Goal: Transaction & Acquisition: Book appointment/travel/reservation

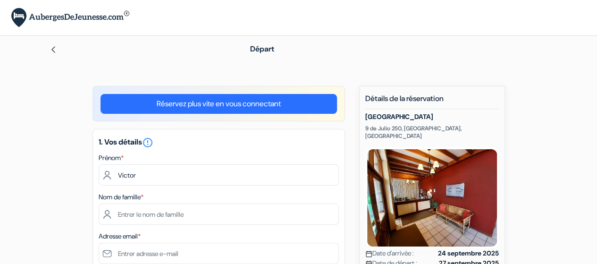
type input "Victor"
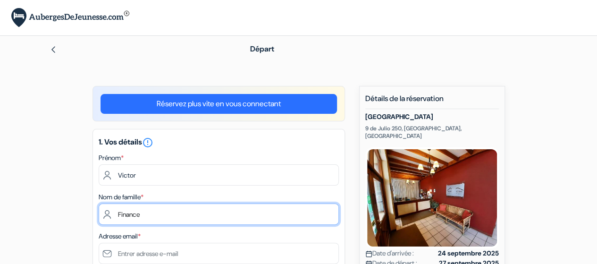
type input "Finance"
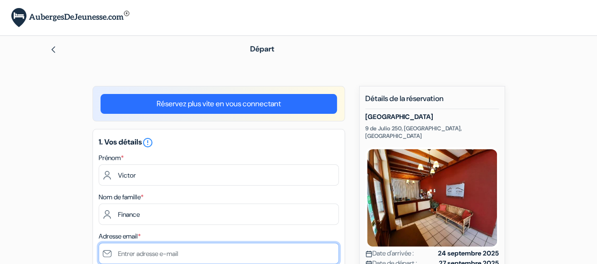
scroll to position [0, 0]
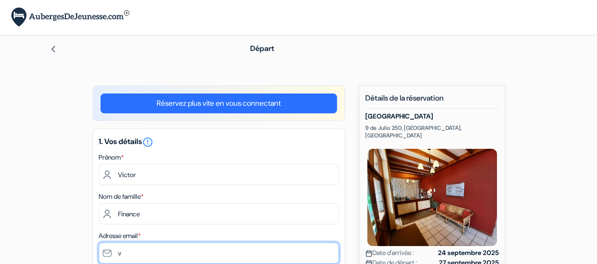
type input "[DOMAIN_NAME][EMAIL_ADDRESS][DOMAIN_NAME]"
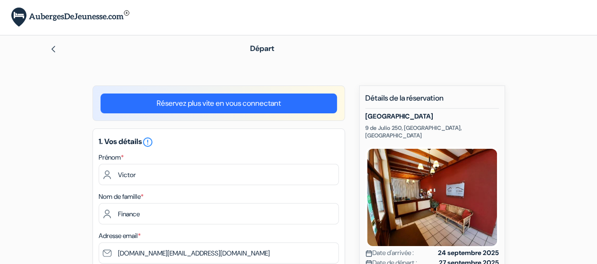
select select "ca"
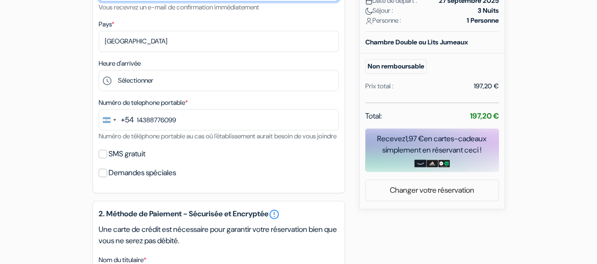
scroll to position [263, 0]
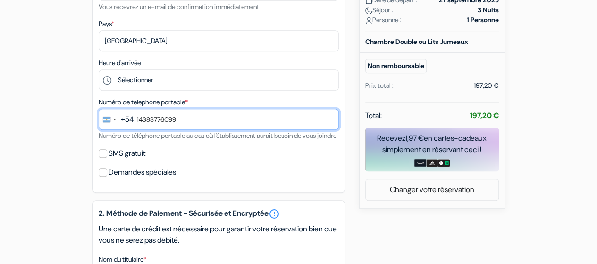
click at [177, 122] on input "14388776099" at bounding box center [219, 119] width 240 height 21
type input "1131180752"
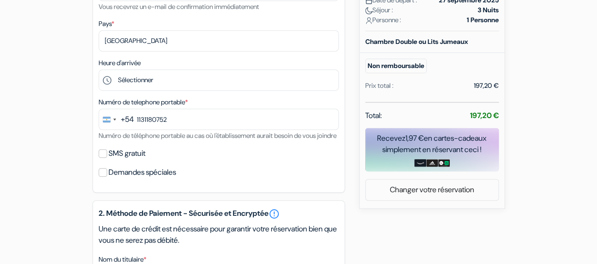
click at [57, 138] on div "add_box Hotel Austral Ushuaia 9 de Julio 250, Ushuaia, Argentine Détails de l'é…" at bounding box center [299, 178] width 538 height 711
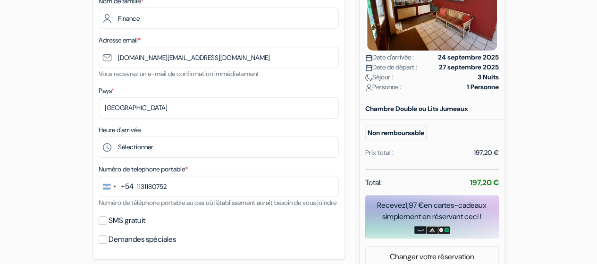
scroll to position [177, 0]
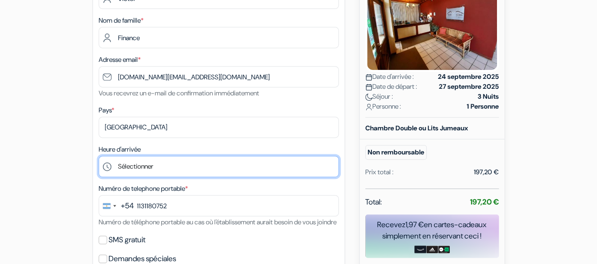
click at [214, 161] on select "Sélectionner 13:00 14:00 15:00 16:00 17:00 18:00 19:00 20:00 21:00 22:00 23:00 …" at bounding box center [219, 166] width 240 height 21
select select "16"
click at [99, 157] on select "Sélectionner 13:00 14:00 15:00 16:00 17:00 18:00 19:00 20:00 21:00 22:00 23:00 …" at bounding box center [219, 166] width 240 height 21
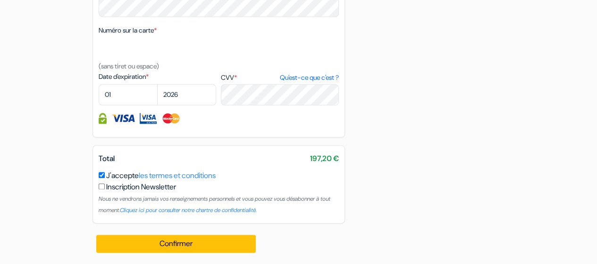
scroll to position [538, 0]
click at [135, 105] on select "01 02 03 04 05 06 07 08 09 10 11 12" at bounding box center [128, 94] width 59 height 21
select select "11"
click at [99, 93] on select "01 02 03 04 05 06 07 08 09 10 11 12" at bounding box center [128, 94] width 59 height 21
click at [182, 103] on select "2025 2026 2027 2028 2029 2030 2031 2032 2033 2034 2035 2036 2037 2038 2039 2040…" at bounding box center [186, 94] width 59 height 21
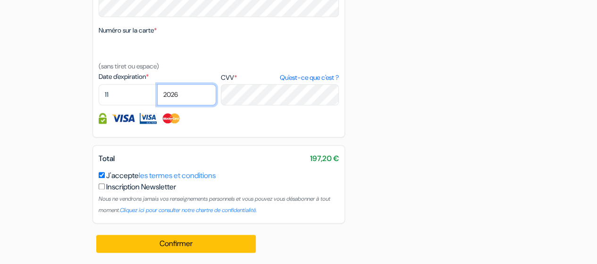
select select "2027"
click at [157, 93] on select "2025 2026 2027 2028 2029 2030 2031 2032 2033 2034 2035 2036 2037 2038 2039 2040…" at bounding box center [186, 94] width 59 height 21
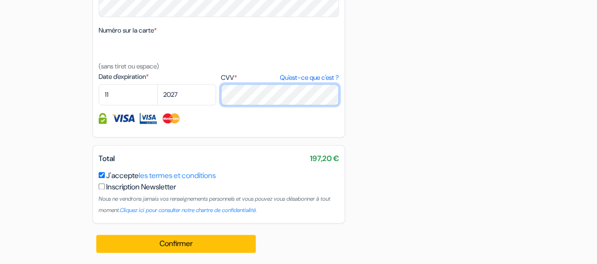
scroll to position [546, 0]
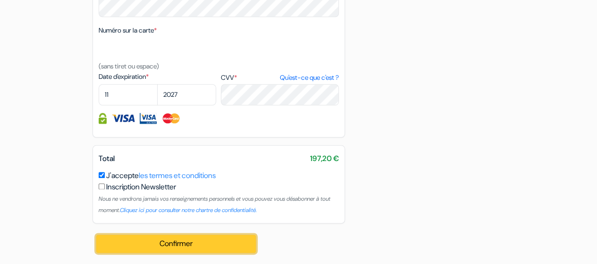
click at [236, 240] on button "Confirmer Loading..." at bounding box center [176, 244] width 160 height 18
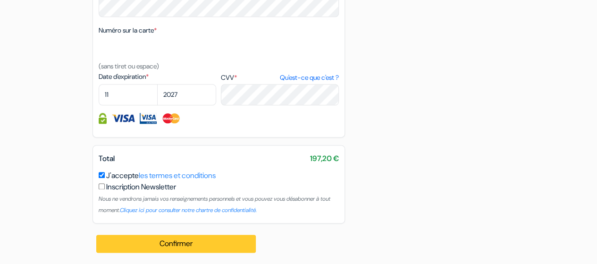
scroll to position [557, 0]
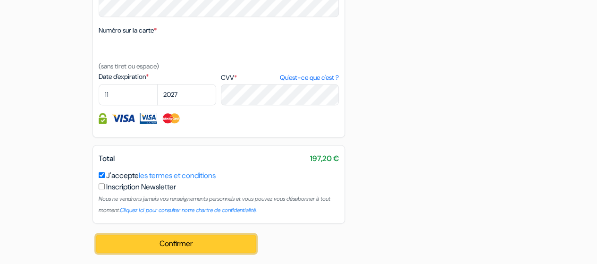
click at [225, 245] on button "Confirmer Loading..." at bounding box center [176, 244] width 160 height 18
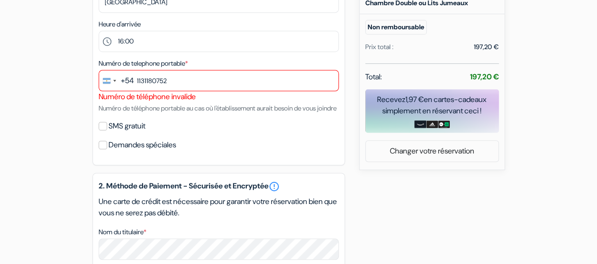
scroll to position [276, 0]
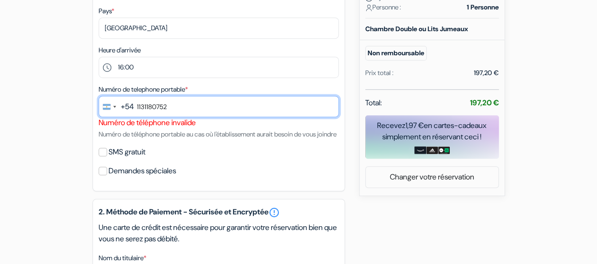
click at [172, 105] on input "1131180752" at bounding box center [219, 106] width 240 height 21
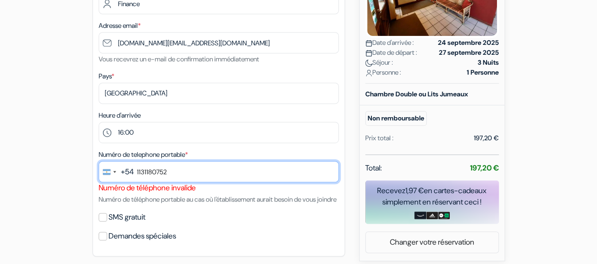
scroll to position [200, 0]
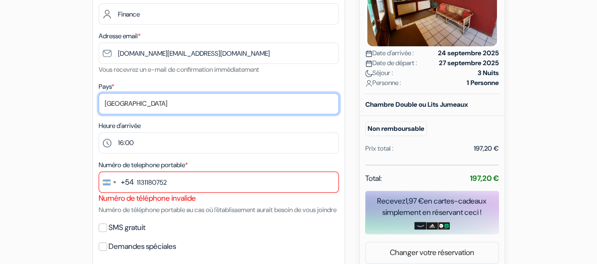
click at [172, 105] on select "Selectionner le pays Abkhazie [GEOGRAPHIC_DATA] [GEOGRAPHIC_DATA] [GEOGRAPHIC_D…" at bounding box center [219, 103] width 240 height 21
select select "ar"
click at [99, 94] on select "Selectionner le pays Abkhazie [GEOGRAPHIC_DATA] [GEOGRAPHIC_DATA] [GEOGRAPHIC_D…" at bounding box center [219, 103] width 240 height 21
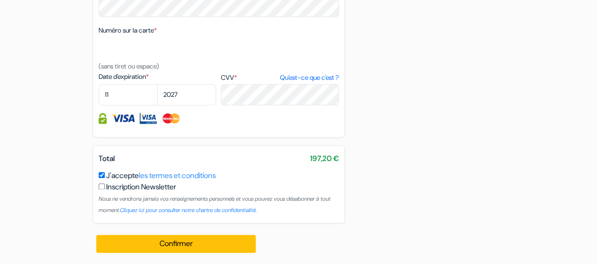
scroll to position [557, 0]
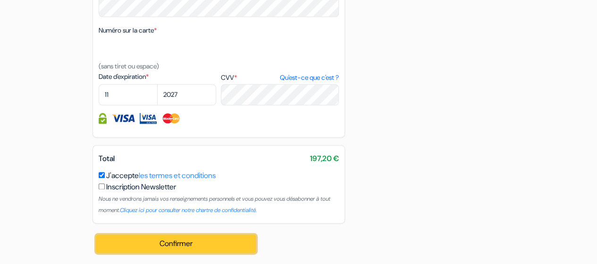
click at [176, 241] on button "Confirmer Loading..." at bounding box center [176, 244] width 160 height 18
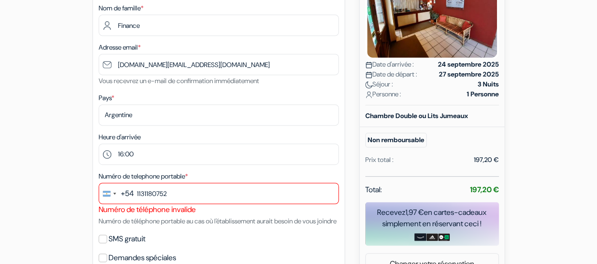
scroll to position [168, 0]
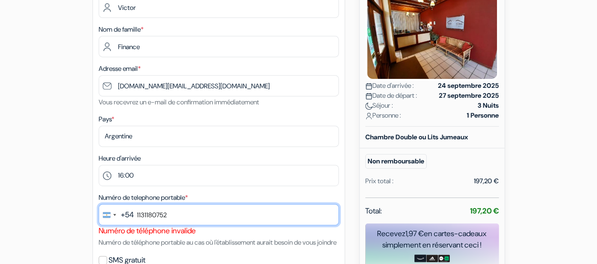
click at [243, 216] on input "1131180752" at bounding box center [219, 214] width 240 height 21
type input "4388776099"
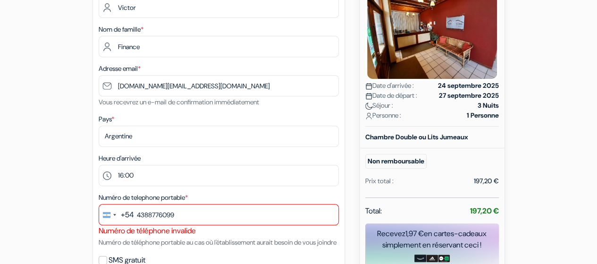
click at [124, 219] on div "+54" at bounding box center [127, 214] width 13 height 11
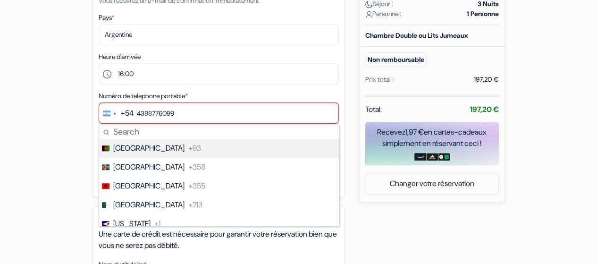
scroll to position [270, 0]
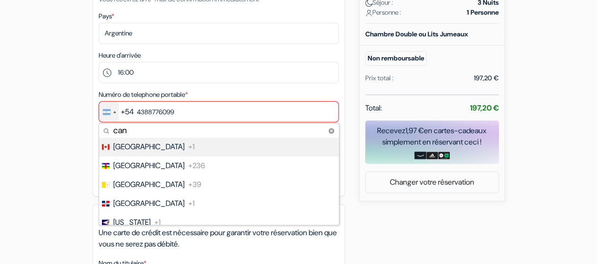
type input "can"
click at [185, 149] on li "Canada +1" at bounding box center [218, 146] width 241 height 19
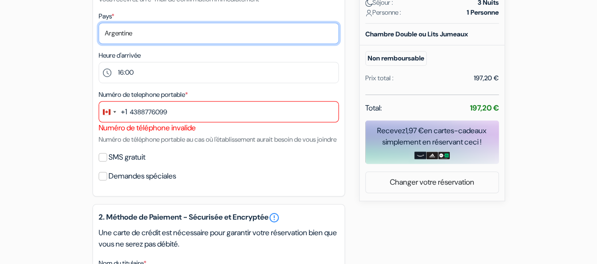
click at [147, 35] on select "Selectionner le pays Abkhazie [GEOGRAPHIC_DATA] [GEOGRAPHIC_DATA] [GEOGRAPHIC_D…" at bounding box center [219, 33] width 240 height 21
select select "ca"
click at [99, 23] on select "Selectionner le pays Abkhazie [GEOGRAPHIC_DATA] [GEOGRAPHIC_DATA] [GEOGRAPHIC_D…" at bounding box center [219, 33] width 240 height 21
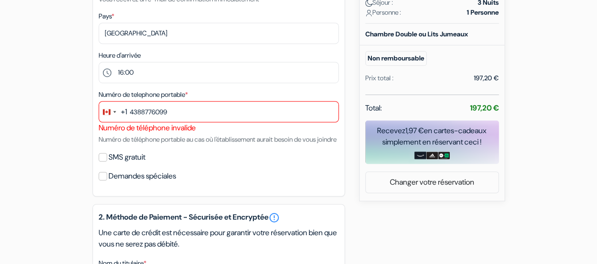
click at [55, 151] on div "add_box Hotel Austral Ushuaia 9 de Julio 250, Ushuaia, Argentine Détails de l'é…" at bounding box center [299, 176] width 538 height 722
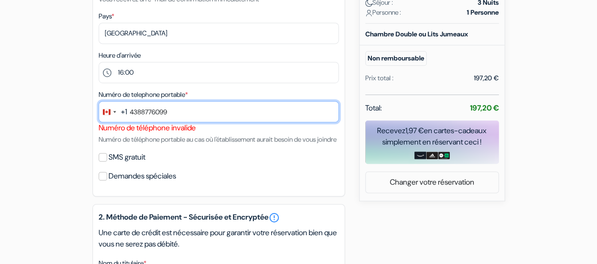
click at [186, 113] on input "4388776099" at bounding box center [219, 111] width 240 height 21
click at [140, 112] on input "4388776099" at bounding box center [219, 111] width 240 height 21
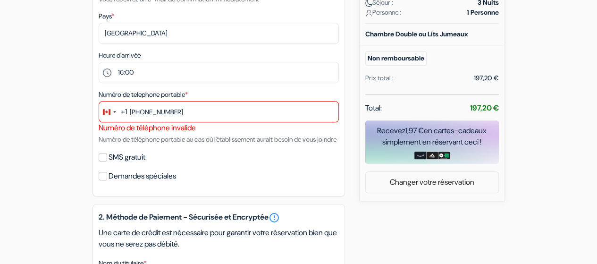
click at [266, 211] on div "Réservez plus vite en vous connectant 1. Vos détails error_outline Prénom * Vic…" at bounding box center [219, 176] width 252 height 722
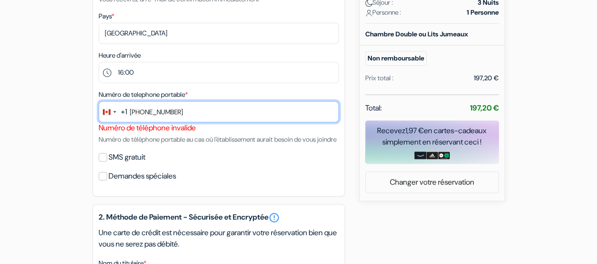
click at [158, 110] on input "438-877-6099" at bounding box center [219, 111] width 240 height 21
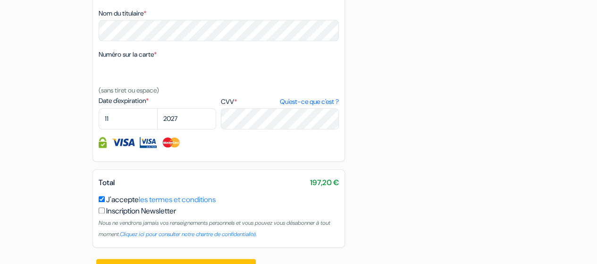
scroll to position [557, 0]
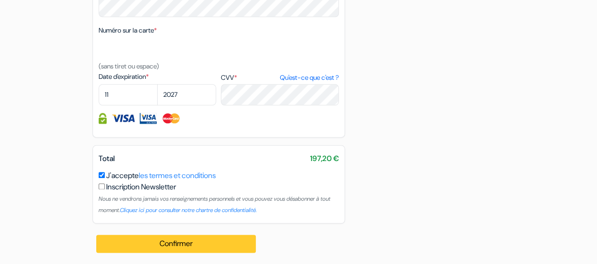
type input "4388776099"
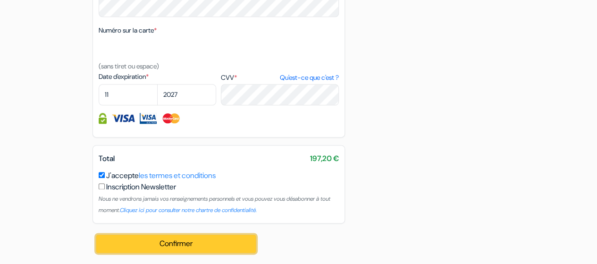
click at [187, 243] on button "Confirmer Loading..." at bounding box center [176, 244] width 160 height 18
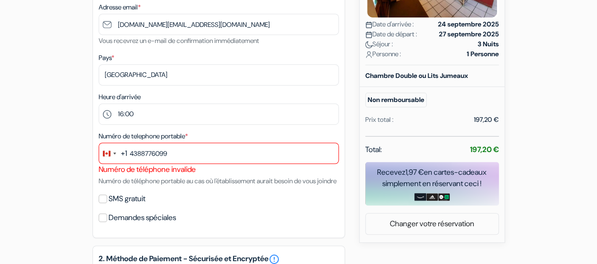
scroll to position [223, 0]
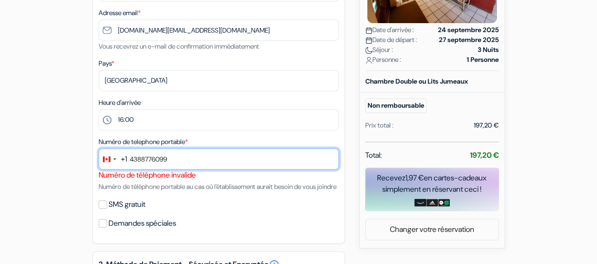
drag, startPoint x: 117, startPoint y: 162, endPoint x: 0, endPoint y: 158, distance: 117.1
click at [0, 158] on form "Départ add_box [GEOGRAPHIC_DATA] [STREET_ADDRESS][DEMOGRAPHIC_DATA]" at bounding box center [298, 187] width 597 height 749
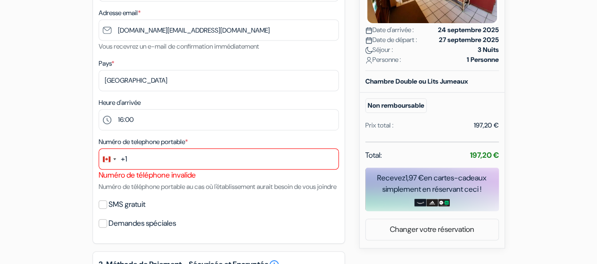
click at [210, 143] on div "Numéro de telephone portable * +1 can 5 results found No results found Canada +…" at bounding box center [219, 164] width 240 height 56
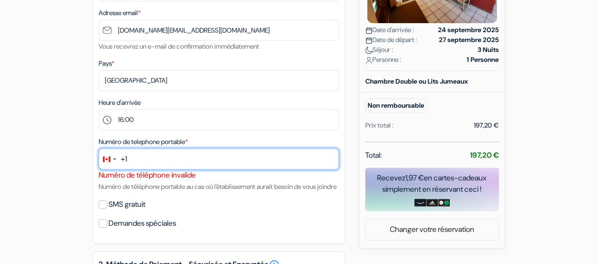
click at [165, 162] on input "text" at bounding box center [219, 158] width 240 height 21
click at [134, 158] on input "14388776099" at bounding box center [219, 158] width 240 height 21
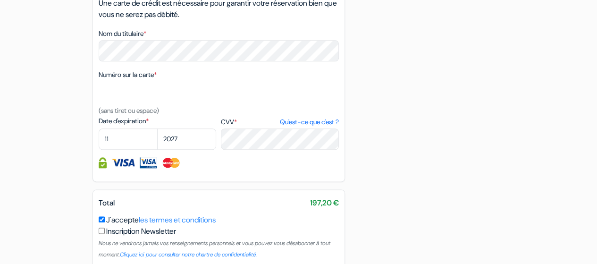
scroll to position [557, 0]
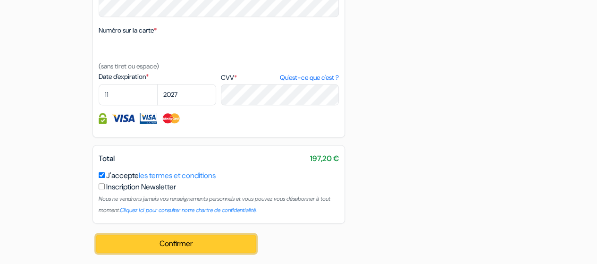
click at [200, 242] on button "Confirmer Loading..." at bounding box center [176, 244] width 160 height 18
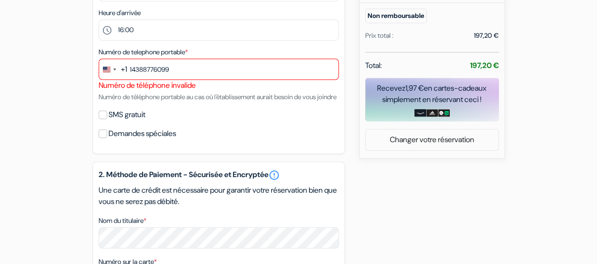
scroll to position [311, 0]
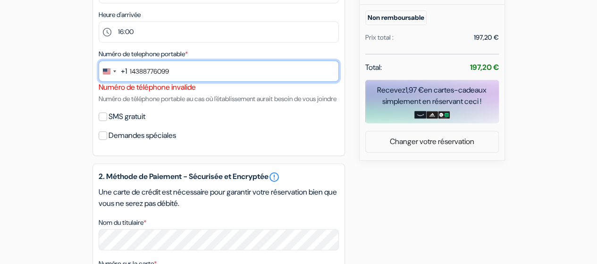
click at [130, 74] on input "14388776099" at bounding box center [219, 70] width 240 height 21
type input "4388776099"
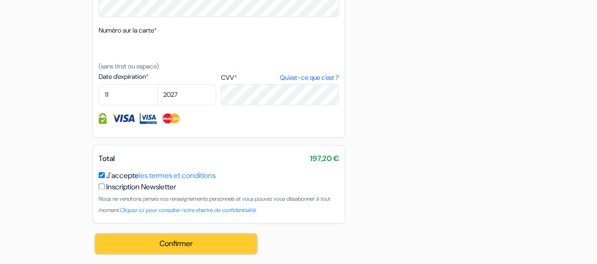
click at [197, 242] on button "Confirmer Loading..." at bounding box center [176, 244] width 160 height 18
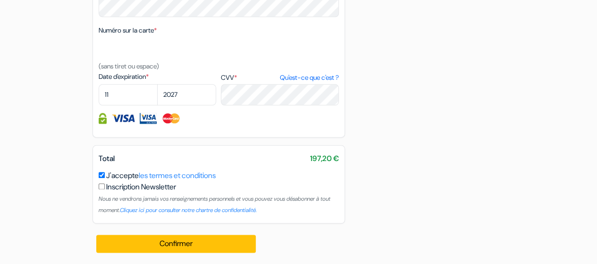
click at [105, 182] on div "Inscription Newsletter Nous ne vendrons jamais vos renseignements personnels et…" at bounding box center [219, 198] width 240 height 34
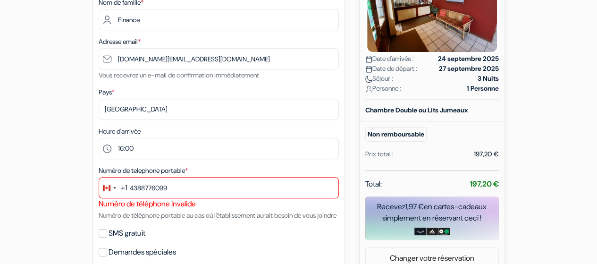
scroll to position [196, 0]
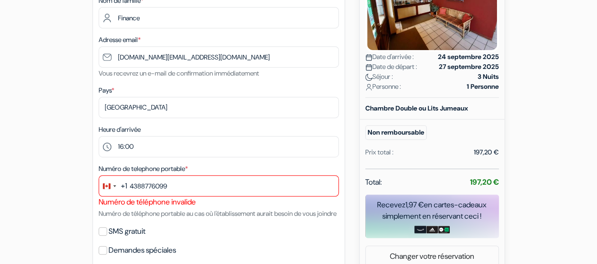
click at [119, 186] on button "+1" at bounding box center [113, 186] width 28 height 20
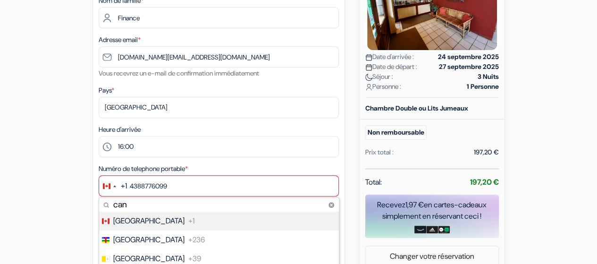
click at [125, 186] on div "+1" at bounding box center [124, 185] width 6 height 11
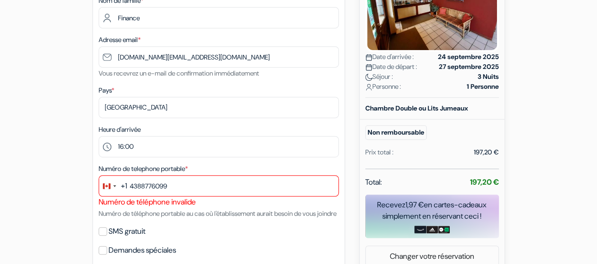
click at [125, 186] on div "+1" at bounding box center [124, 185] width 6 height 11
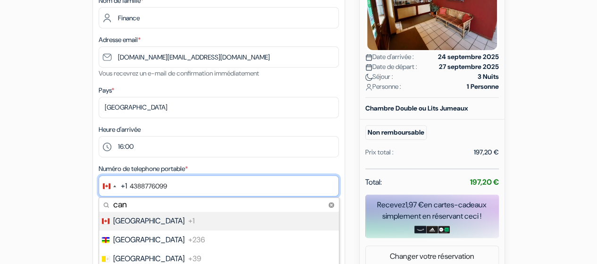
click at [135, 186] on input "4388776099" at bounding box center [219, 185] width 240 height 21
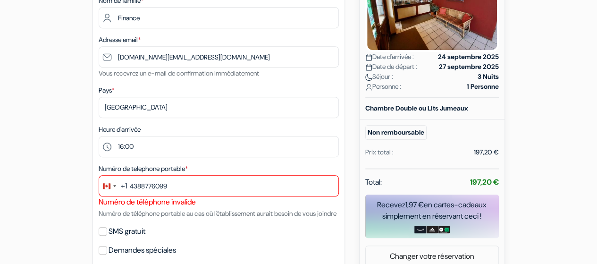
click at [121, 192] on div "+1" at bounding box center [124, 185] width 6 height 11
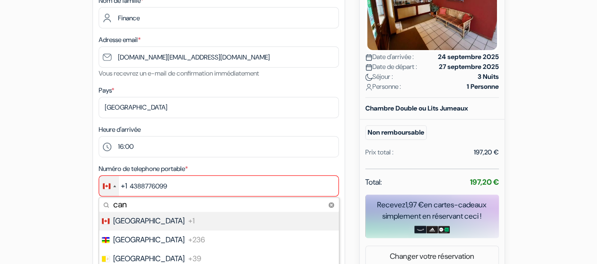
click at [121, 220] on span "[GEOGRAPHIC_DATA]" at bounding box center [148, 220] width 71 height 11
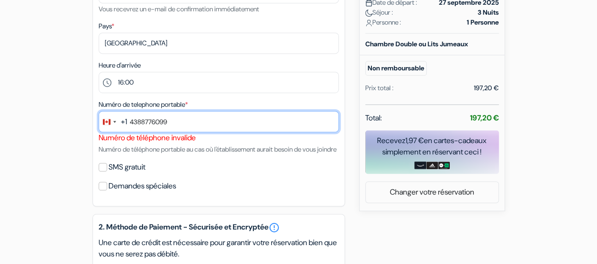
scroll to position [261, 0]
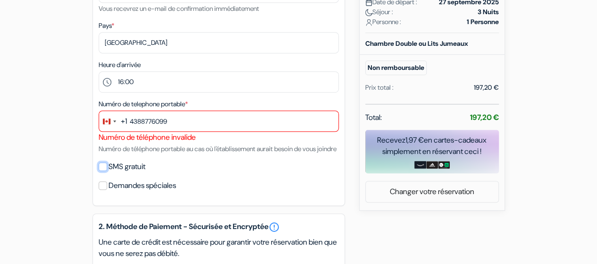
click at [99, 171] on input "SMS gratuit" at bounding box center [103, 166] width 8 height 8
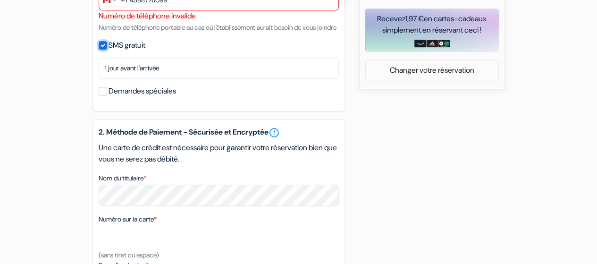
scroll to position [382, 0]
click at [103, 50] on input "SMS gratuit" at bounding box center [103, 46] width 8 height 8
checkbox input "false"
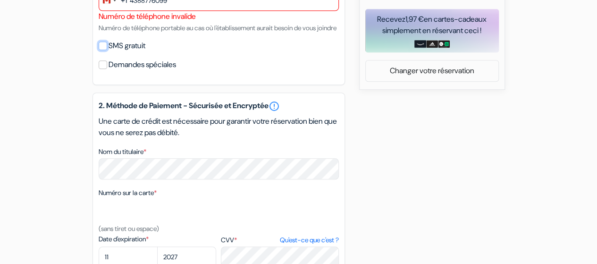
scroll to position [557, 0]
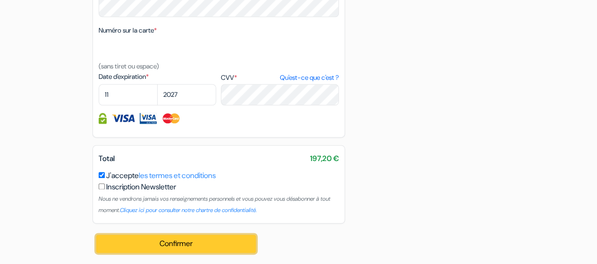
click at [159, 244] on button "Confirmer Loading..." at bounding box center [176, 244] width 160 height 18
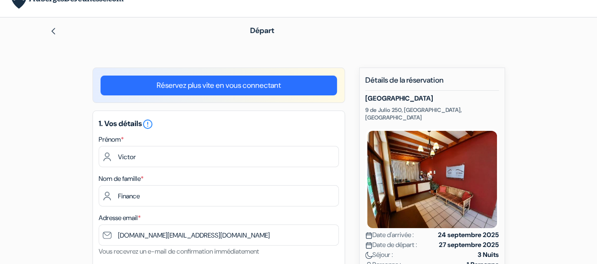
scroll to position [0, 0]
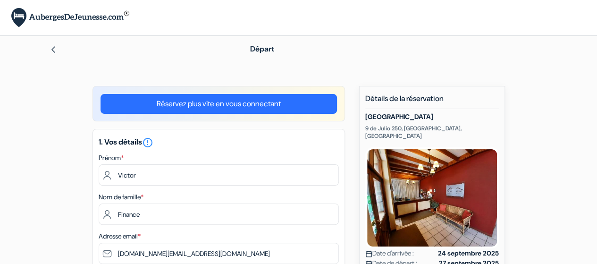
click at [257, 104] on link "Réservez plus vite en vous connectant" at bounding box center [219, 104] width 236 height 20
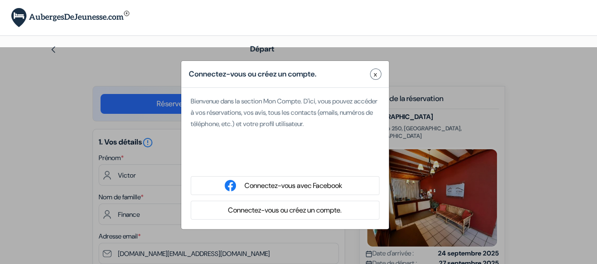
click at [331, 213] on button "Connectez-vous ou créez un compte." at bounding box center [284, 210] width 119 height 12
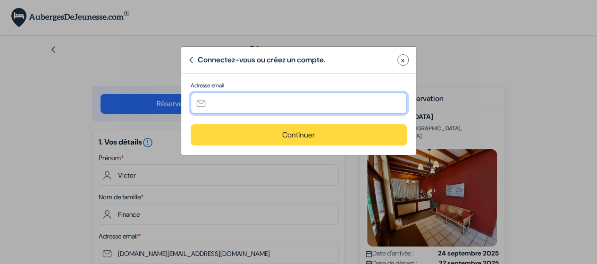
click at [280, 95] on input "text" at bounding box center [299, 103] width 216 height 21
type input "[DOMAIN_NAME][EMAIL_ADDRESS][DOMAIN_NAME]"
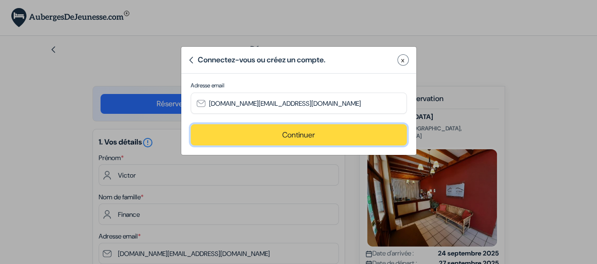
click at [283, 133] on button "Continuer" at bounding box center [299, 134] width 216 height 21
type input "[DOMAIN_NAME][EMAIL_ADDRESS][DOMAIN_NAME]"
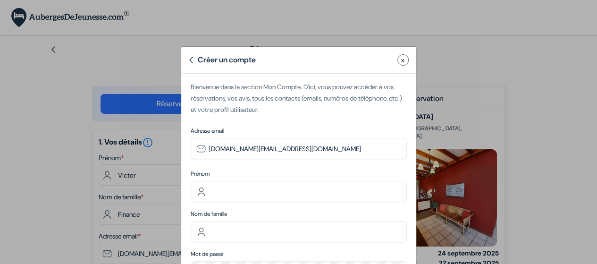
click at [397, 60] on button "x" at bounding box center [402, 59] width 11 height 11
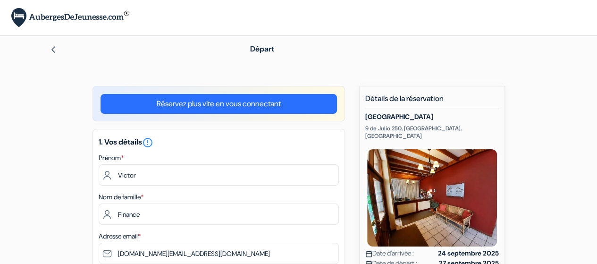
scroll to position [110, 0]
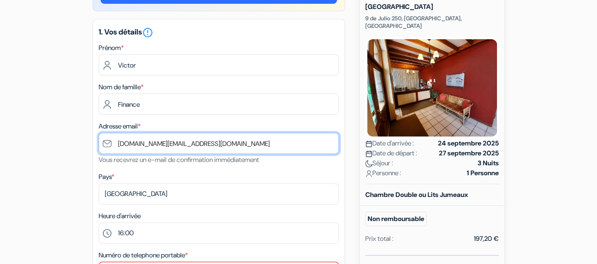
click at [266, 146] on input "[DOMAIN_NAME][EMAIL_ADDRESS][DOMAIN_NAME]" at bounding box center [219, 143] width 240 height 21
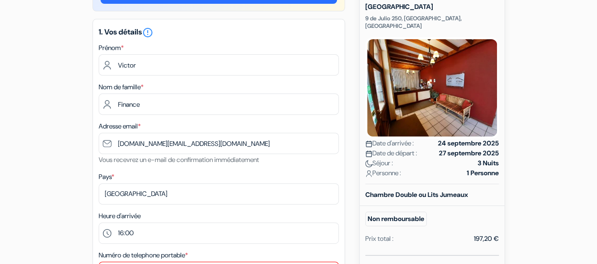
click at [295, 177] on div "Pays * Selectionner le pays Abkhazie Afghanistan Afrique du Sud Albanie Algérie…" at bounding box center [219, 188] width 240 height 34
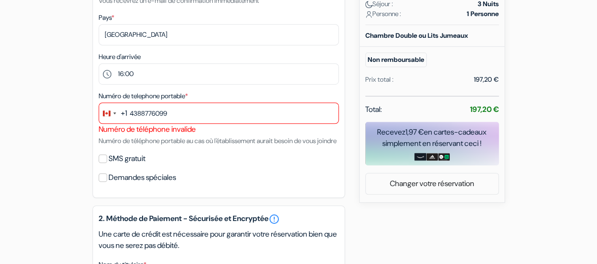
scroll to position [269, 0]
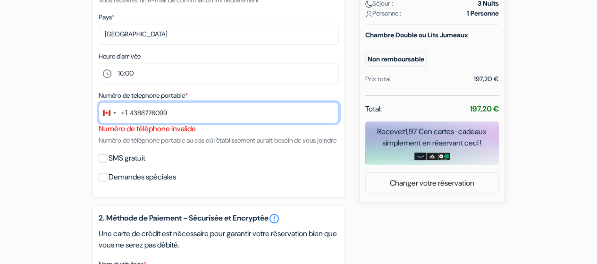
click at [148, 114] on input "4388776099" at bounding box center [219, 112] width 240 height 21
click at [193, 114] on input "4388776099" at bounding box center [219, 112] width 240 height 21
type input "1131180752"
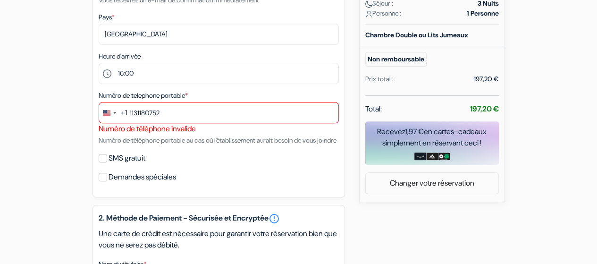
click at [123, 113] on div "+1" at bounding box center [124, 112] width 6 height 11
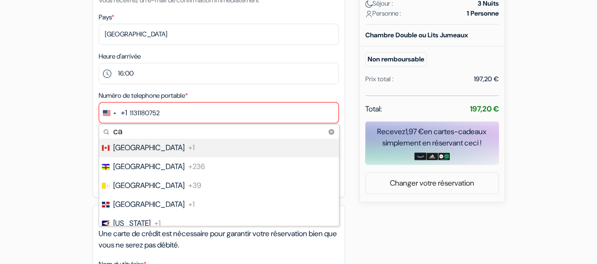
type input "c"
type input "arg"
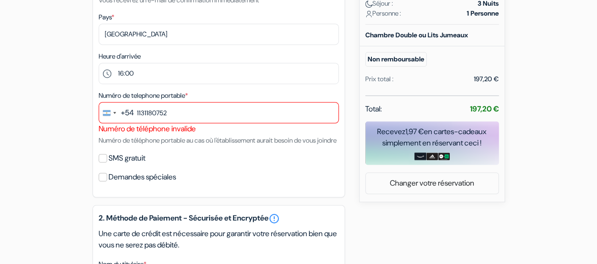
click at [211, 162] on div "1. Vos détails error_outline Prénom * Victor Nom de famille * Finance Adresse e…" at bounding box center [219, 28] width 252 height 338
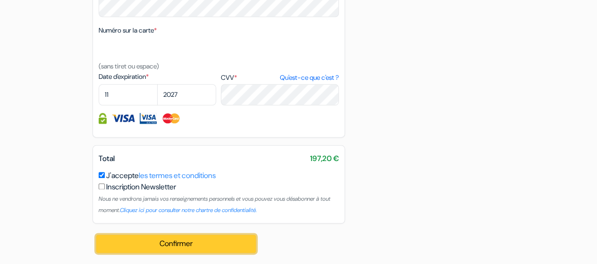
click at [176, 246] on button "Confirmer Loading..." at bounding box center [176, 244] width 160 height 18
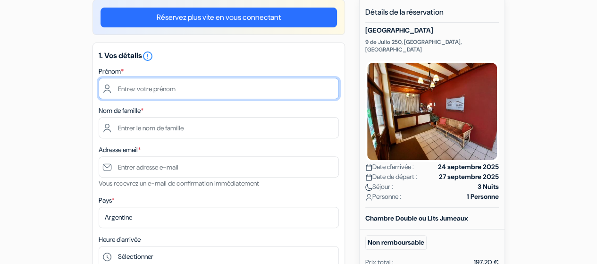
click at [186, 84] on input "text" at bounding box center [219, 88] width 240 height 21
type input "Victor"
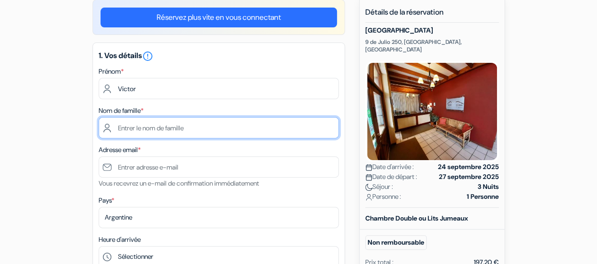
type input "Finance"
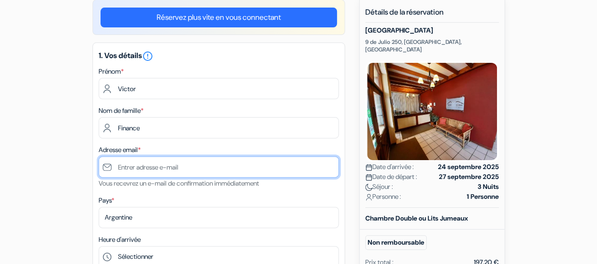
type input "[DOMAIN_NAME][EMAIL_ADDRESS][DOMAIN_NAME]"
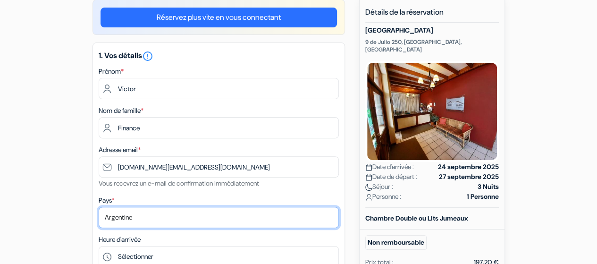
select select "ca"
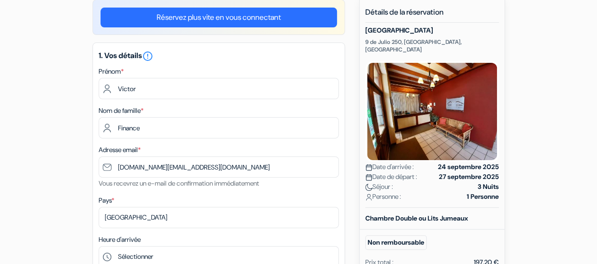
type input "14388776099"
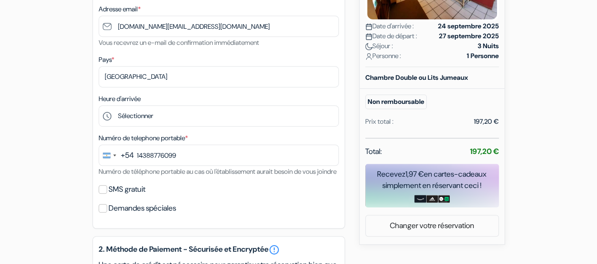
scroll to position [229, 0]
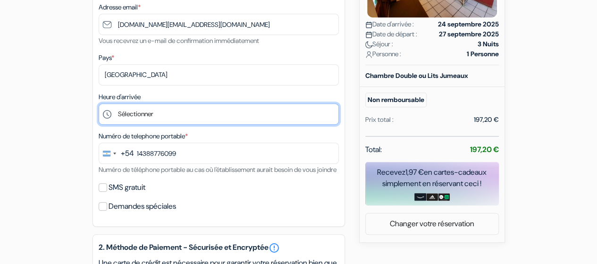
click at [159, 116] on select "Sélectionner 13:00 14:00 15:00 16:00 17:00 18:00 19:00 20:00 21:00 22:00 23:00 …" at bounding box center [219, 113] width 240 height 21
select select "16"
click at [99, 104] on select "Sélectionner 13:00 14:00 15:00 16:00 17:00 18:00 19:00 20:00 21:00 22:00 23:00 …" at bounding box center [219, 113] width 240 height 21
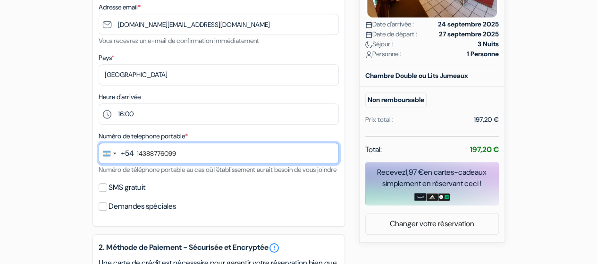
click at [200, 151] on input "14388776099" at bounding box center [219, 153] width 240 height 21
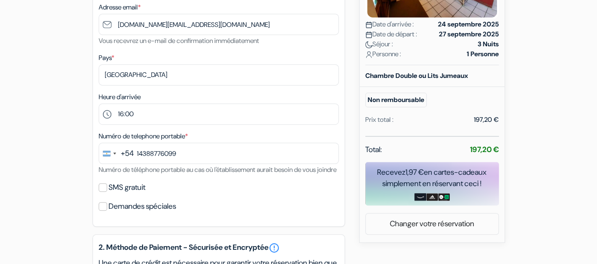
click at [121, 149] on div "+54" at bounding box center [127, 153] width 13 height 11
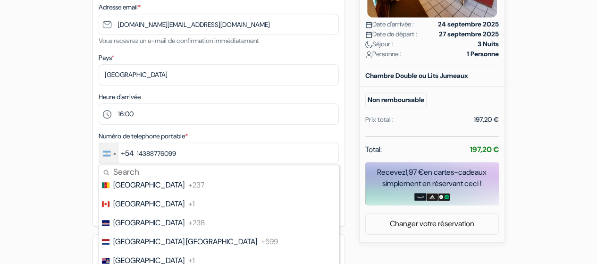
scroll to position [707, 0]
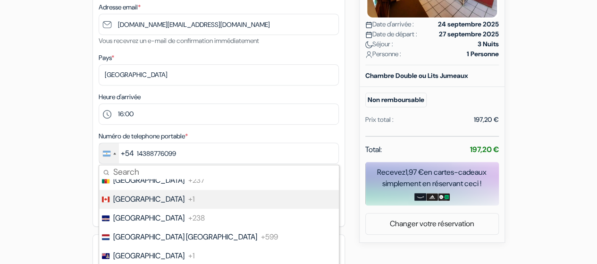
click at [138, 204] on span "[GEOGRAPHIC_DATA]" at bounding box center [148, 199] width 71 height 11
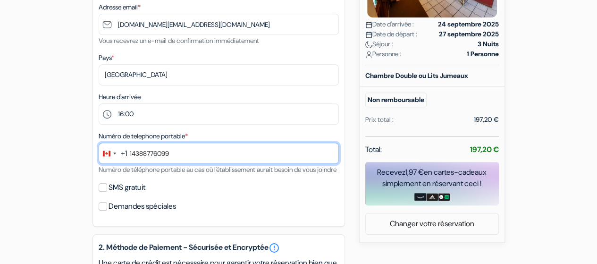
click at [132, 152] on input "14388776099" at bounding box center [219, 153] width 240 height 21
type input "4388776099"
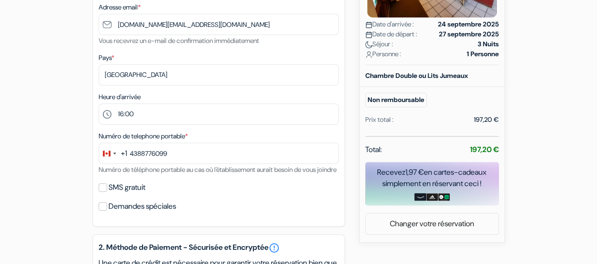
click at [268, 194] on div "SMS gratuit" at bounding box center [219, 187] width 240 height 13
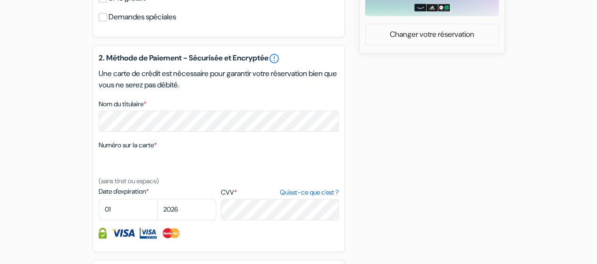
scroll to position [546, 0]
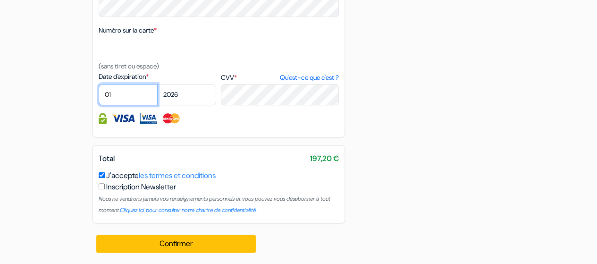
click at [144, 89] on select "01 02 03 04 05 06 07 08 09 10 11 12" at bounding box center [128, 94] width 59 height 21
select select "11"
click at [99, 84] on select "01 02 03 04 05 06 07 08 09 10 11 12" at bounding box center [128, 94] width 59 height 21
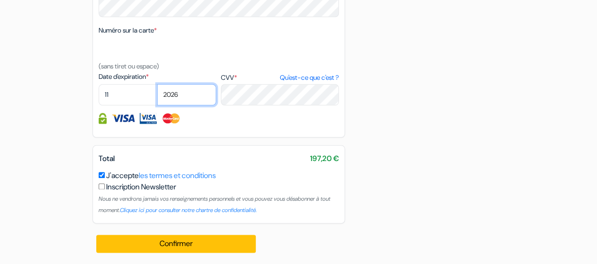
click at [181, 94] on select "2025 2026 2027 2028 2029 2030 2031 2032 2033 2034 2035 2036 2037 2038 2039 2040…" at bounding box center [186, 94] width 59 height 21
select select "2027"
click at [157, 84] on select "2025 2026 2027 2028 2029 2030 2031 2032 2033 2034 2035 2036 2037 2038 2039 2040…" at bounding box center [186, 94] width 59 height 21
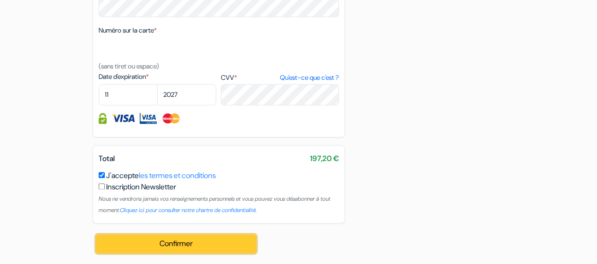
click at [209, 243] on button "Confirmer Loading..." at bounding box center [176, 244] width 160 height 18
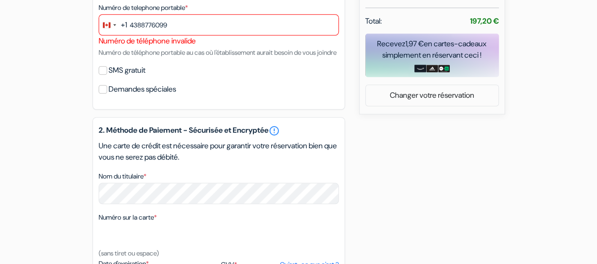
scroll to position [329, 0]
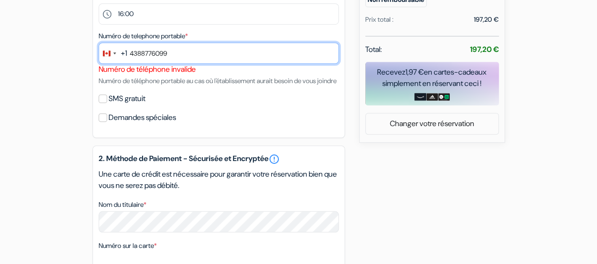
click at [137, 52] on input "4388776099" at bounding box center [219, 52] width 240 height 21
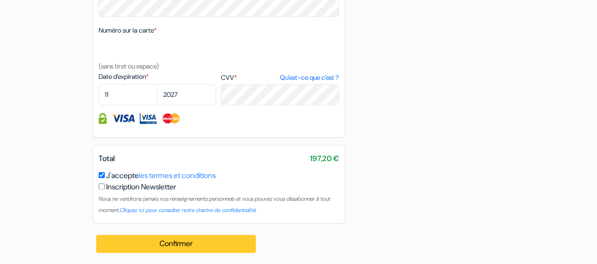
type input "[PHONE_NUMBER]"
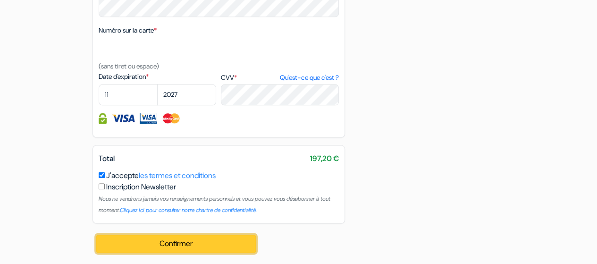
click at [196, 241] on button "Confirmer Loading..." at bounding box center [176, 244] width 160 height 18
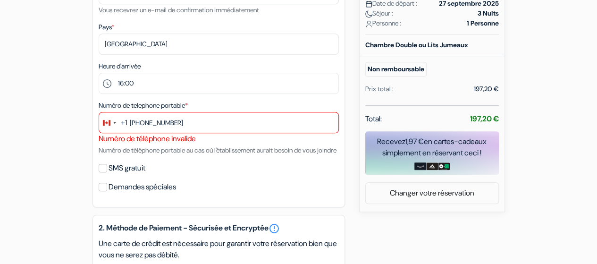
scroll to position [261, 0]
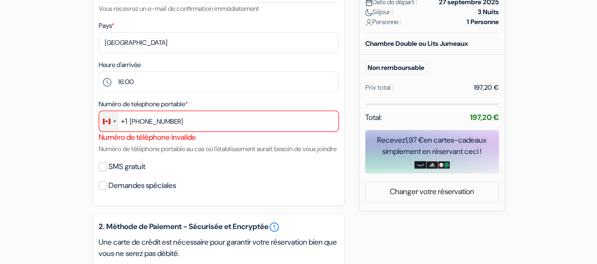
click at [117, 118] on div "Change country, selected Canada (+1)" at bounding box center [109, 121] width 20 height 20
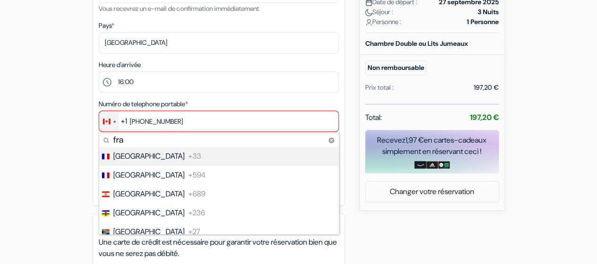
type input "fran"
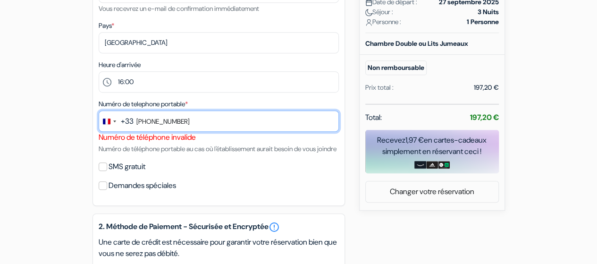
drag, startPoint x: 241, startPoint y: 118, endPoint x: 0, endPoint y: 124, distance: 240.8
click at [0, 124] on form "Départ add_box [GEOGRAPHIC_DATA] [STREET_ADDRESS][DEMOGRAPHIC_DATA]" at bounding box center [298, 149] width 597 height 749
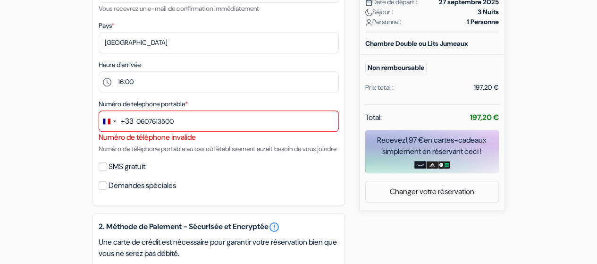
click at [160, 154] on div "Numéro de telephone portable * +33 fran 1 result found No results found [GEOGRA…" at bounding box center [219, 126] width 240 height 56
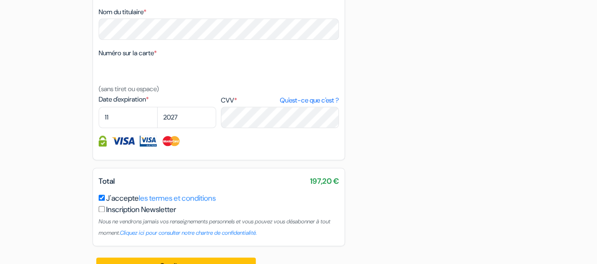
scroll to position [557, 0]
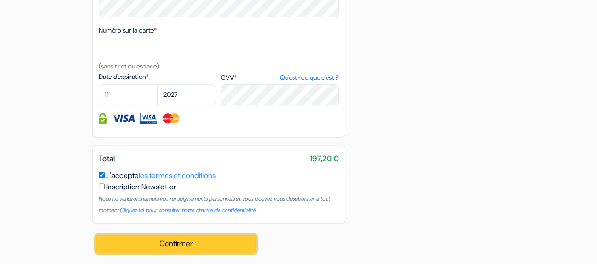
click at [162, 250] on button "Confirmer Loading..." at bounding box center [176, 244] width 160 height 18
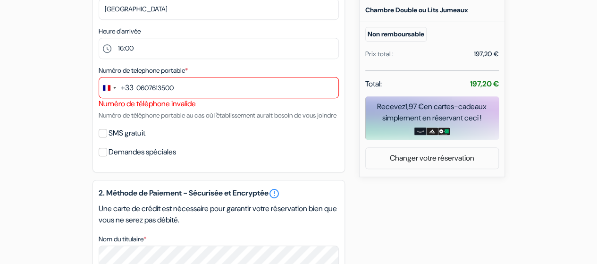
scroll to position [294, 0]
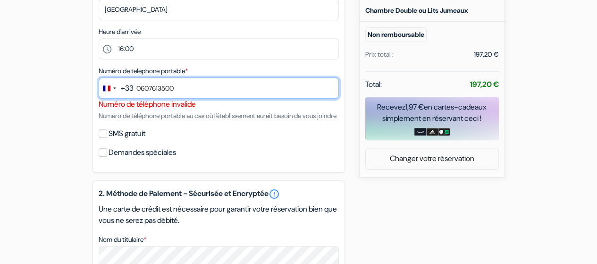
click at [139, 86] on input "0607613500" at bounding box center [219, 87] width 240 height 21
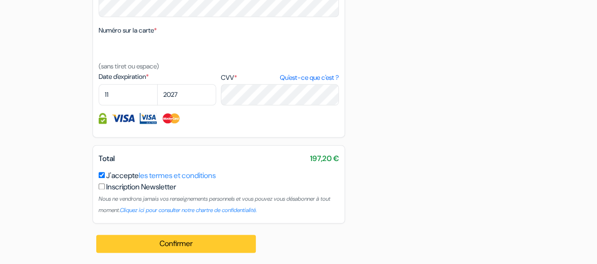
type input "607613500"
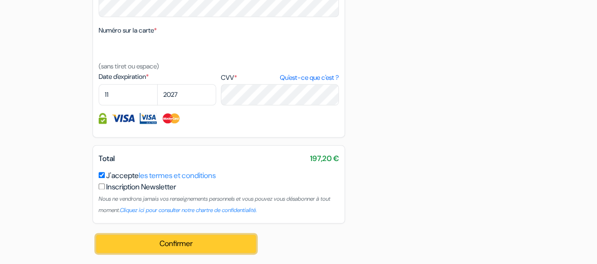
click at [194, 238] on button "Confirmer Loading..." at bounding box center [176, 244] width 160 height 18
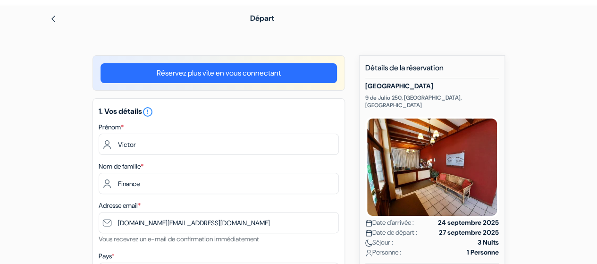
scroll to position [0, 0]
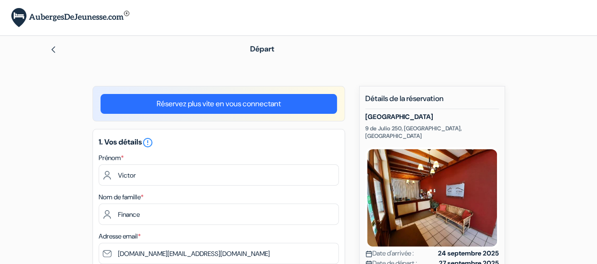
click at [41, 52] on div "Départ" at bounding box center [299, 49] width 538 height 26
click at [52, 50] on img at bounding box center [54, 50] width 8 height 8
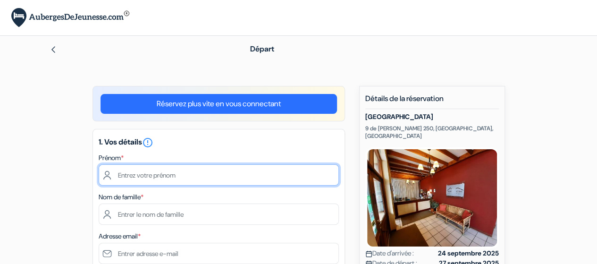
click at [250, 170] on input "text" at bounding box center [219, 174] width 240 height 21
type input "Victor"
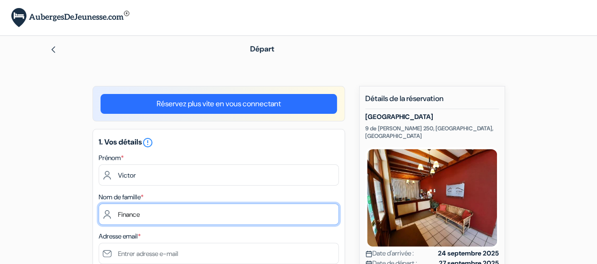
type input "Finance"
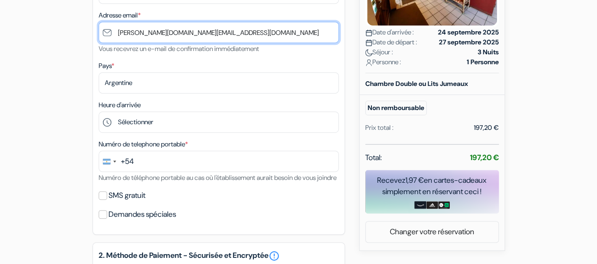
scroll to position [221, 0]
type input "victor.finance@wanadoo.fr"
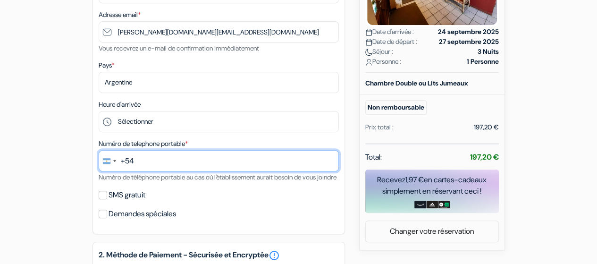
click at [163, 161] on input "text" at bounding box center [219, 160] width 240 height 21
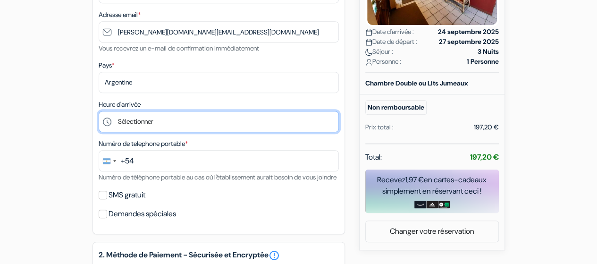
click at [178, 123] on select "Sélectionner 13:00 14:00 15:00 16:00 17:00 18:00 19:00 20:00 21:00 22:00 23:00 …" at bounding box center [219, 121] width 240 height 21
select select "16"
click at [99, 112] on select "Sélectionner 13:00 14:00 15:00 16:00 17:00 18:00 19:00 20:00 21:00 22:00 23:00 …" at bounding box center [219, 121] width 240 height 21
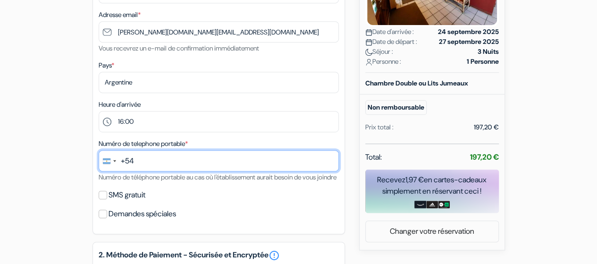
click at [194, 159] on input "text" at bounding box center [219, 160] width 240 height 21
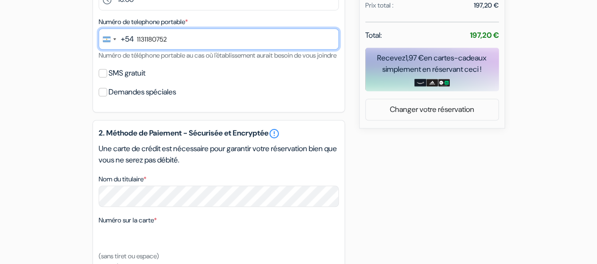
scroll to position [466, 0]
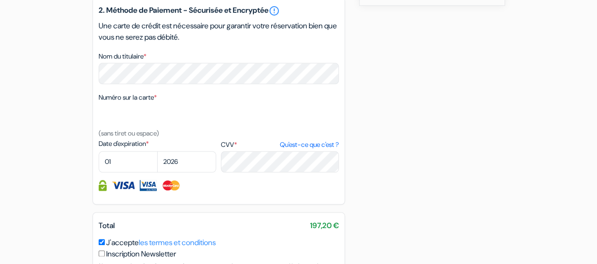
type input "1131180752"
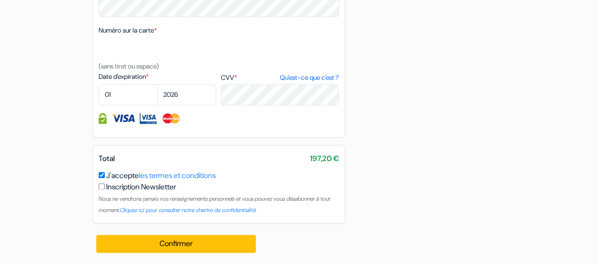
scroll to position [536, 0]
click at [124, 105] on select "01 02 03 04 05 06 07 08 09 10 11 12" at bounding box center [128, 94] width 59 height 21
select select "11"
click at [99, 94] on select "01 02 03 04 05 06 07 08 09 10 11 12" at bounding box center [128, 94] width 59 height 21
click at [187, 98] on select "2025 2026 2027 2028 2029 2030 2031 2032 2033 2034 2035 2036 2037 2038 2039 2040…" at bounding box center [186, 94] width 59 height 21
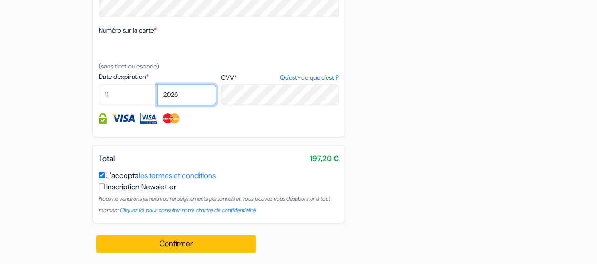
select select "2027"
click at [157, 94] on select "2025 2026 2027 2028 2029 2030 2031 2032 2033 2034 2035 2036 2037 2038 2039 2040…" at bounding box center [186, 94] width 59 height 21
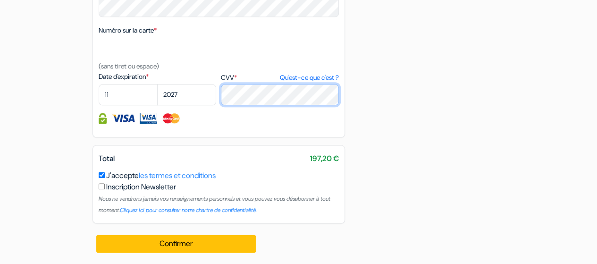
scroll to position [546, 0]
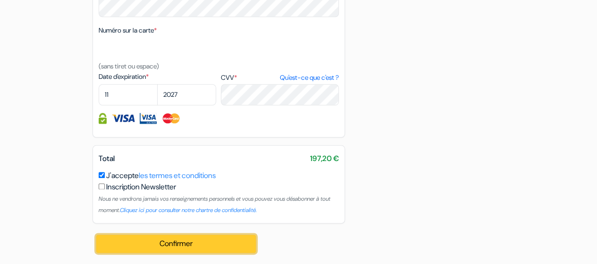
click at [218, 236] on button "Confirmer Loading..." at bounding box center [176, 244] width 160 height 18
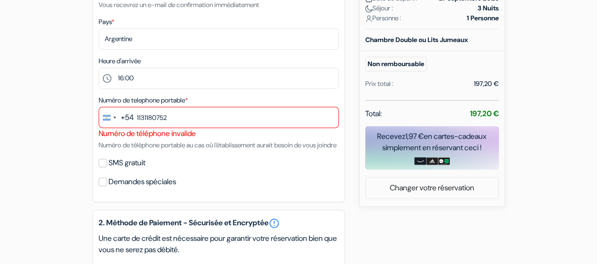
scroll to position [264, 0]
click at [129, 118] on div "+54" at bounding box center [127, 117] width 13 height 11
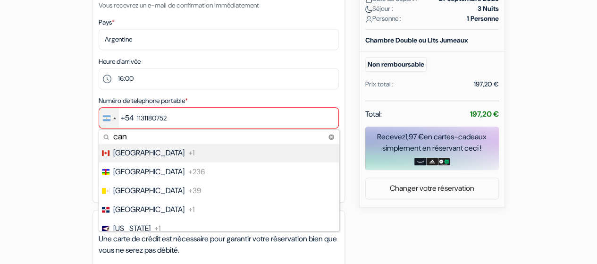
type input "can"
click at [165, 151] on li "Canada +1" at bounding box center [218, 152] width 241 height 19
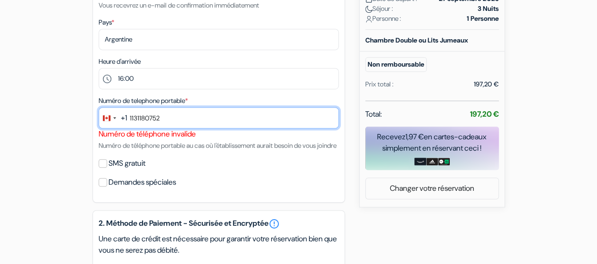
drag, startPoint x: 173, startPoint y: 121, endPoint x: 0, endPoint y: 137, distance: 174.0
click at [0, 137] on form "Départ add_box [GEOGRAPHIC_DATA] [STREET_ADDRESS][DEMOGRAPHIC_DATA]" at bounding box center [298, 146] width 597 height 749
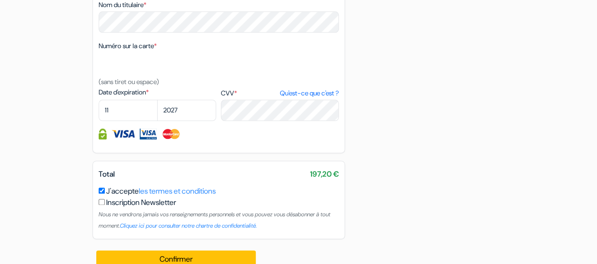
scroll to position [557, 0]
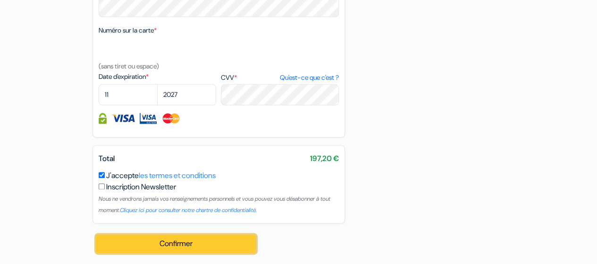
click at [170, 242] on button "Confirmer Loading..." at bounding box center [176, 244] width 160 height 18
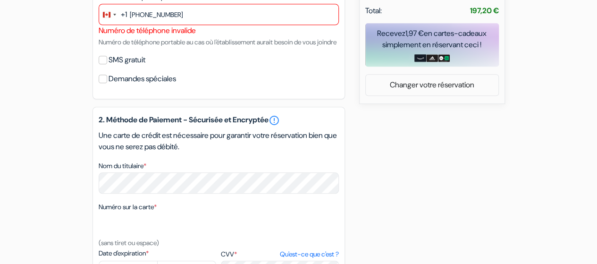
scroll to position [278, 0]
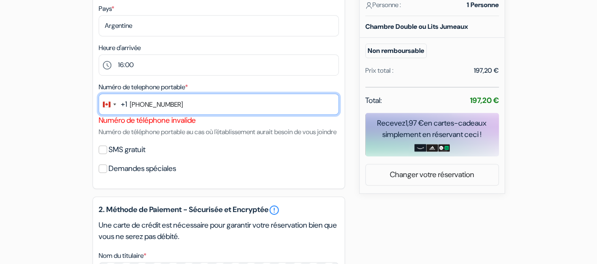
click at [146, 109] on input "438 877 6099" at bounding box center [219, 103] width 240 height 21
type input "4388776099"
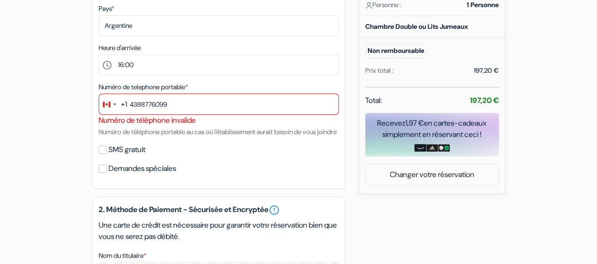
click at [124, 104] on div "+1" at bounding box center [124, 104] width 6 height 11
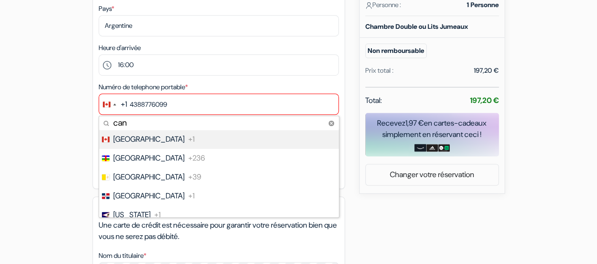
click at [124, 104] on div "+1" at bounding box center [124, 104] width 6 height 11
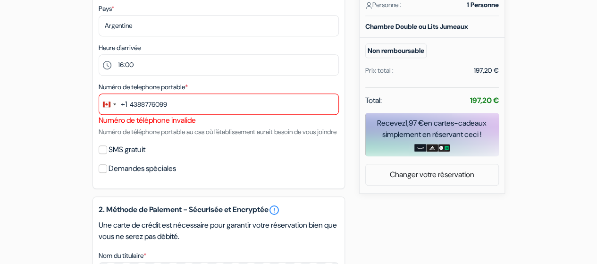
scroll to position [557, 0]
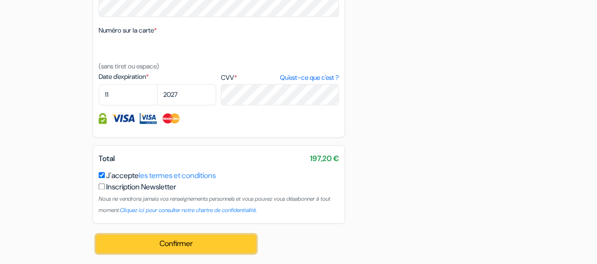
click at [180, 245] on button "Confirmer Loading..." at bounding box center [176, 244] width 160 height 18
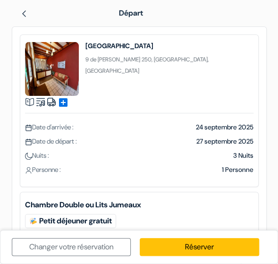
scroll to position [68, 0]
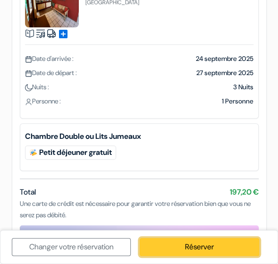
click at [232, 242] on link "Réserver" at bounding box center [199, 247] width 119 height 18
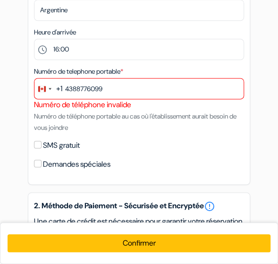
scroll to position [244, 0]
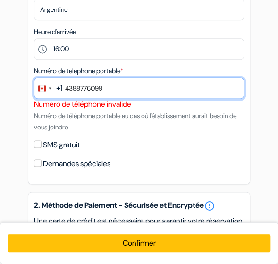
click at [118, 92] on input "4388776099" at bounding box center [139, 87] width 210 height 21
drag, startPoint x: 171, startPoint y: 93, endPoint x: 36, endPoint y: 92, distance: 135.0
click at [36, 92] on div "+1 can 5 results found No results found Canada +1 Central African Republic +236…" at bounding box center [139, 87] width 210 height 21
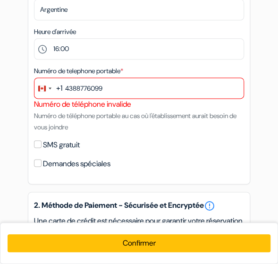
click at [201, 109] on div "Numéro de téléphone invalide" at bounding box center [139, 104] width 210 height 11
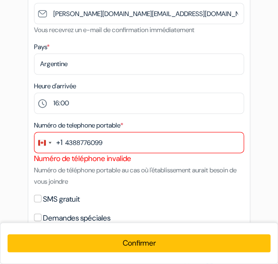
scroll to position [176, 0]
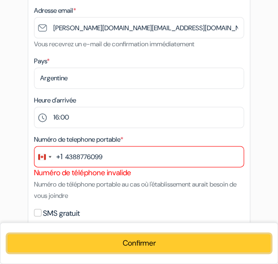
click at [180, 240] on button "Confirmer Loading..." at bounding box center [139, 243] width 263 height 18
click at [180, 238] on button "Confirmer Loading..." at bounding box center [139, 243] width 263 height 18
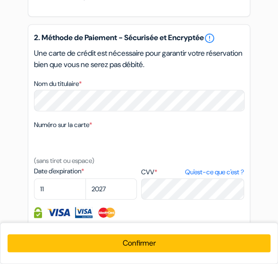
scroll to position [487, 0]
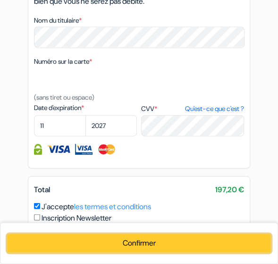
click at [124, 240] on button "Confirmer Loading..." at bounding box center [139, 243] width 263 height 18
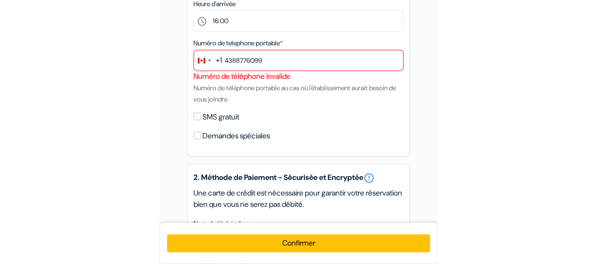
scroll to position [0, 0]
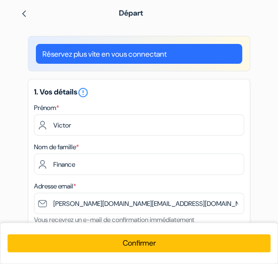
click at [23, 11] on img at bounding box center [24, 14] width 8 height 8
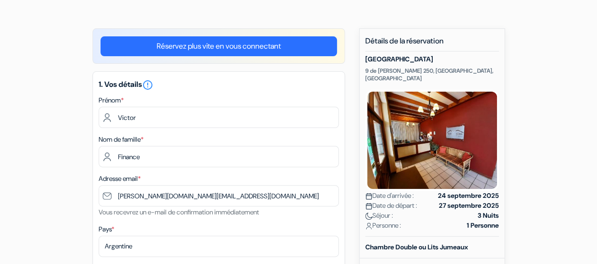
scroll to position [68, 0]
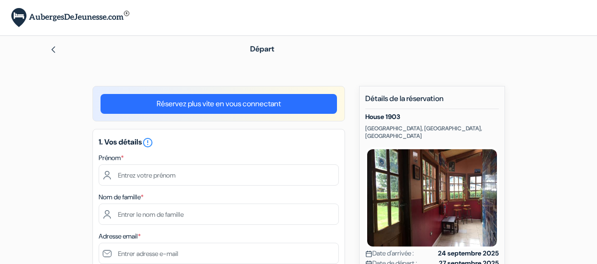
click at [249, 171] on input "text" at bounding box center [219, 174] width 240 height 21
type input "Victor"
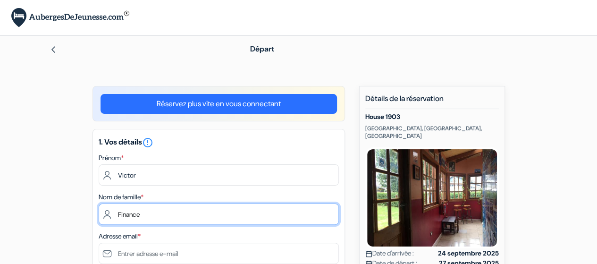
type input "Finance"
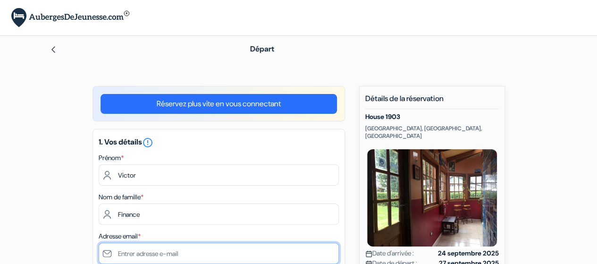
scroll to position [0, 0]
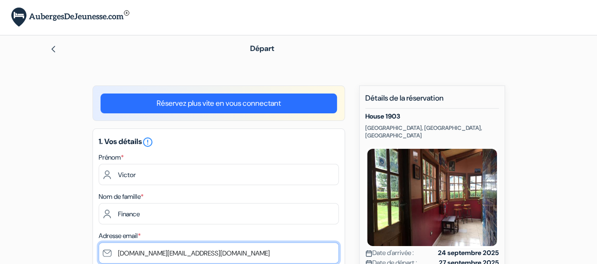
type input "[DOMAIN_NAME][EMAIL_ADDRESS][DOMAIN_NAME]"
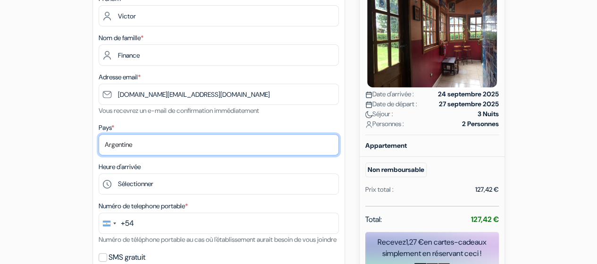
scroll to position [173, 0]
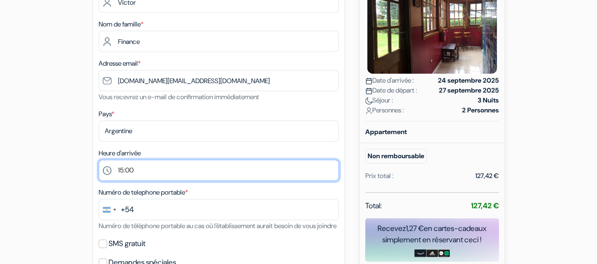
select select "16"
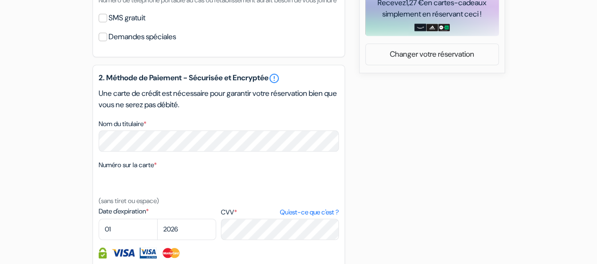
scroll to position [399, 0]
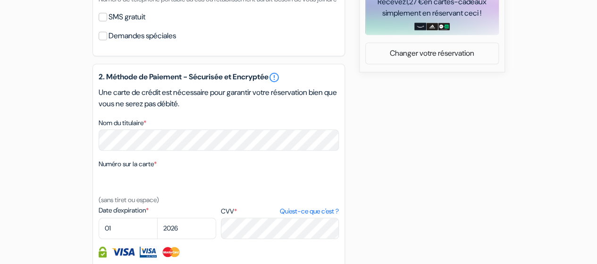
type input "1131180752"
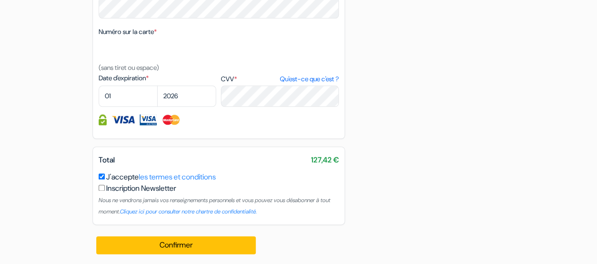
scroll to position [544, 0]
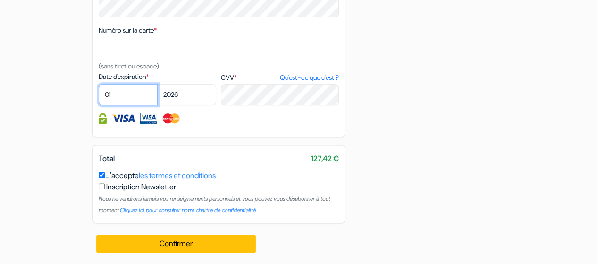
click at [123, 96] on select "01 02 03 04 05 06 07 08 09 10 11 12" at bounding box center [128, 94] width 59 height 21
click at [99, 86] on select "01 02 03 04 05 06 07 08 09 10 11 12" at bounding box center [128, 94] width 59 height 21
click at [113, 96] on select "01 02 03 04 05 06 07 08 09 10 11 12" at bounding box center [128, 94] width 59 height 21
select select "11"
click at [99, 86] on select "01 02 03 04 05 06 07 08 09 10 11 12" at bounding box center [128, 94] width 59 height 21
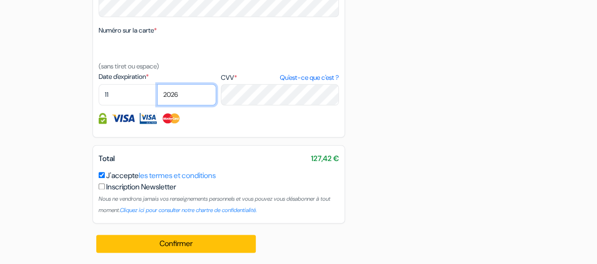
click at [188, 101] on select "2025 2026 2027 2028 2029 2030 2031 2032 2033 2034 2035 2036 2037 2038 2039 2040…" at bounding box center [186, 94] width 59 height 21
select select "2027"
click at [157, 86] on select "2025 2026 2027 2028 2029 2030 2031 2032 2033 2034 2035 2036 2037 2038 2039 2040…" at bounding box center [186, 94] width 59 height 21
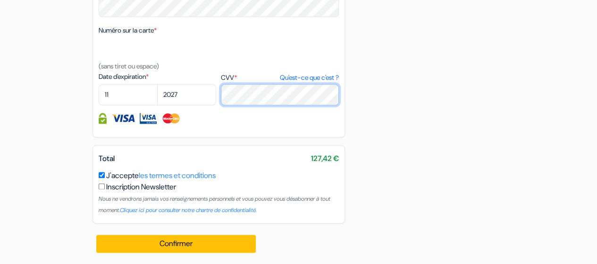
scroll to position [546, 0]
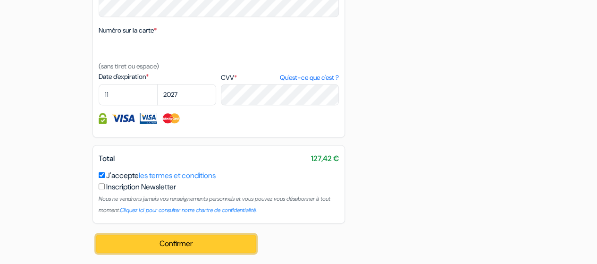
click at [234, 244] on button "Confirmer Loading..." at bounding box center [176, 244] width 160 height 18
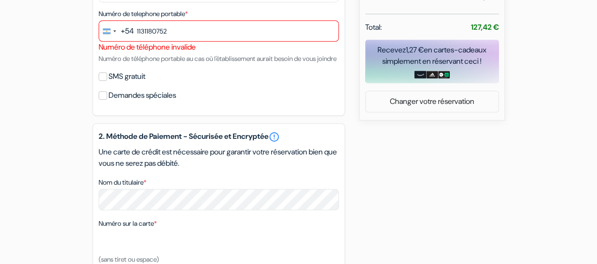
scroll to position [351, 0]
